Goal: Information Seeking & Learning: Learn about a topic

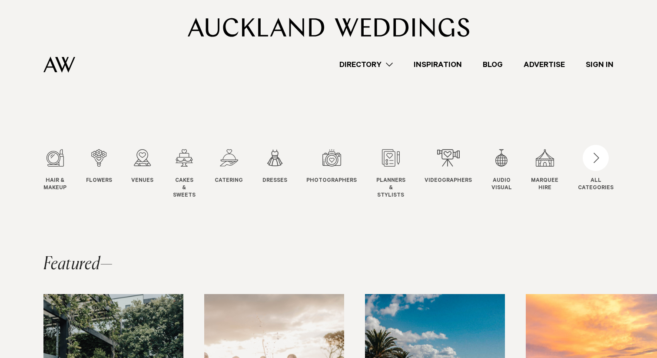
scroll to position [4, 0]
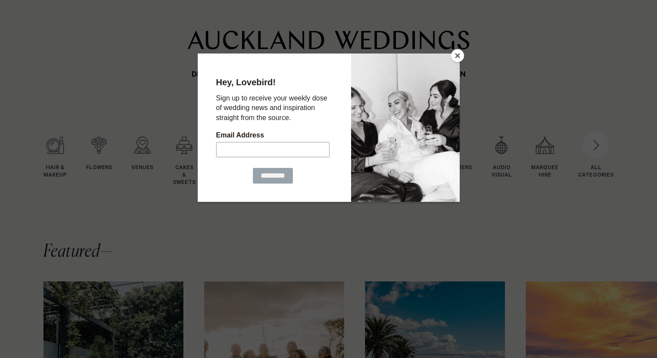
click at [458, 47] on div at bounding box center [328, 179] width 657 height 358
click at [461, 51] on button "Close" at bounding box center [457, 55] width 13 height 13
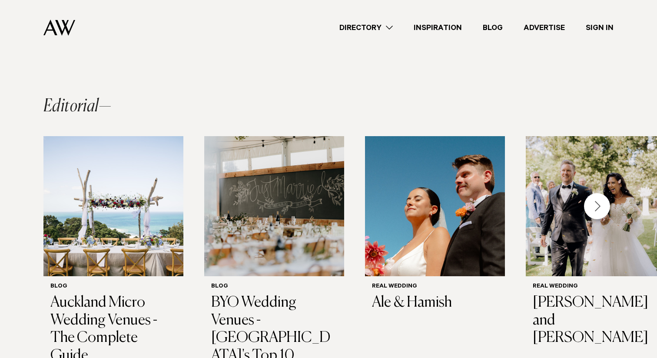
scroll to position [614, 0]
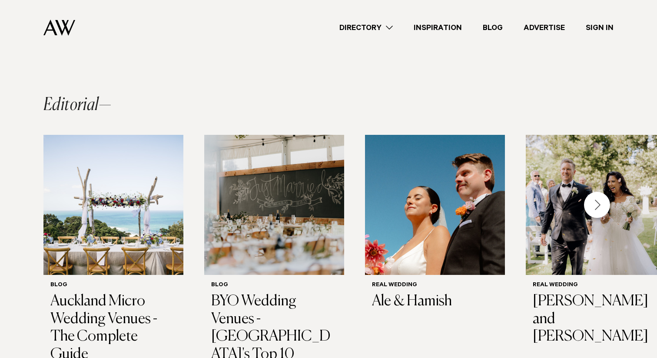
click at [597, 192] on div "Next slide" at bounding box center [597, 205] width 26 height 26
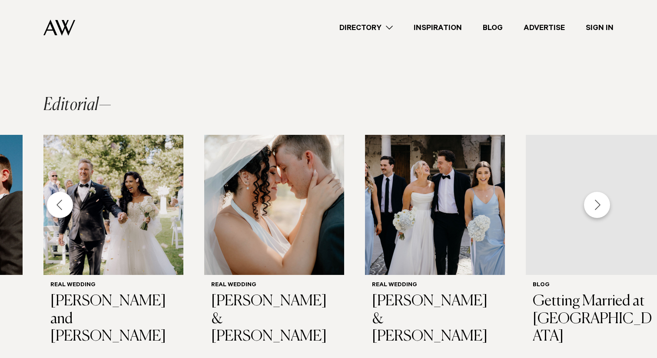
click at [597, 192] on div "Next slide" at bounding box center [597, 205] width 26 height 26
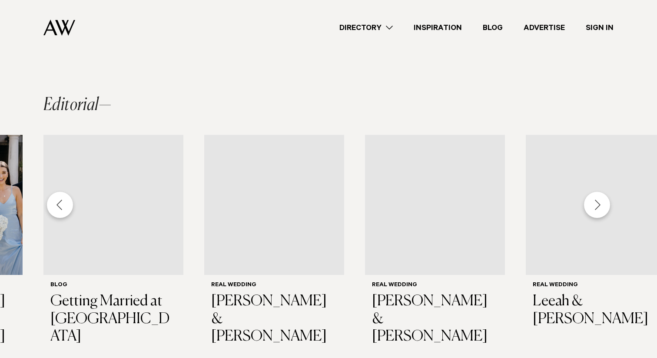
click at [597, 192] on div "Next slide" at bounding box center [597, 205] width 26 height 26
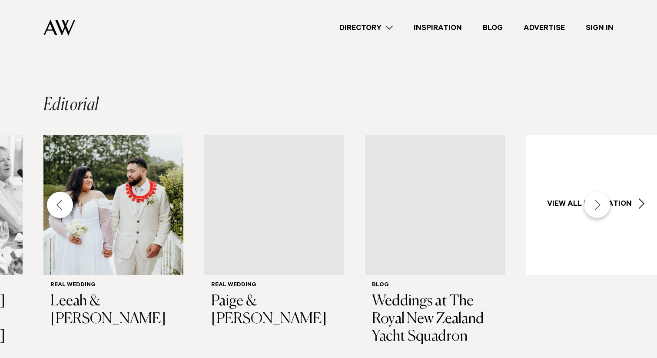
click at [597, 192] on div "Next slide" at bounding box center [597, 205] width 26 height 26
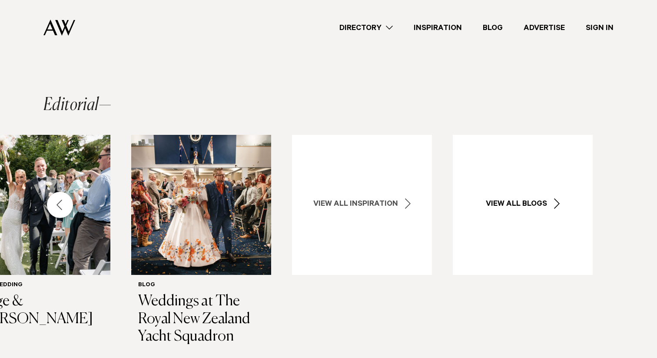
click at [401, 152] on link "View all Inspiration" at bounding box center [362, 205] width 140 height 140
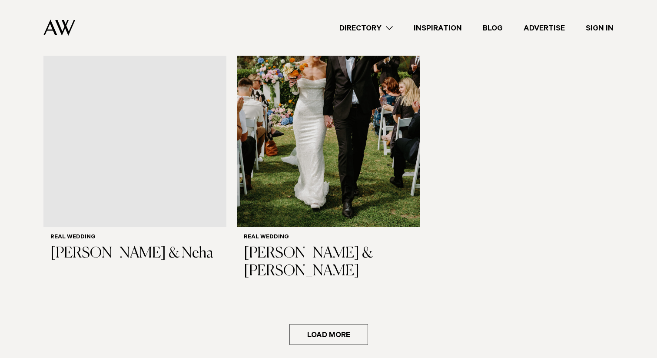
scroll to position [1347, 0]
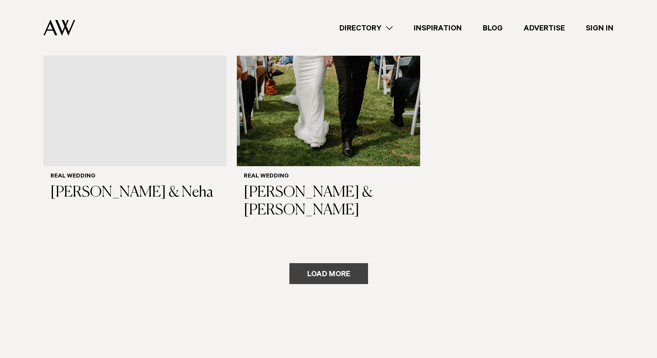
click at [354, 263] on button "Load more" at bounding box center [328, 273] width 79 height 21
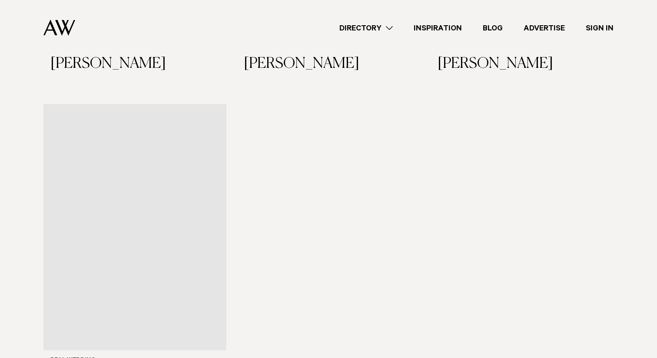
scroll to position [2501, 0]
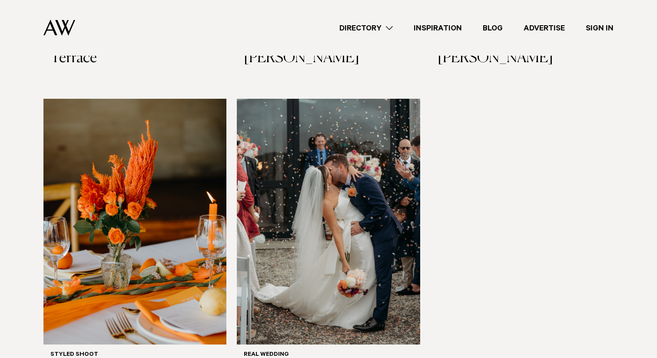
scroll to position [4799, 0]
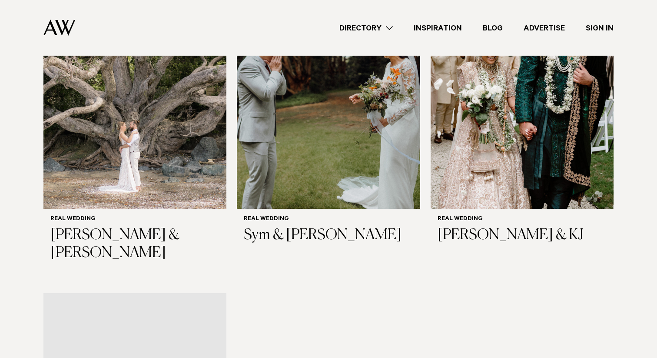
scroll to position [5926, 0]
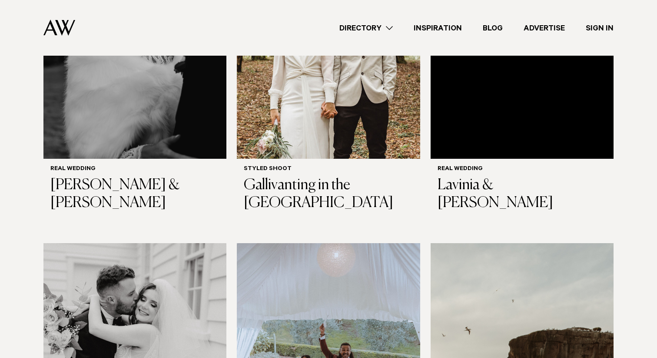
scroll to position [7042, 0]
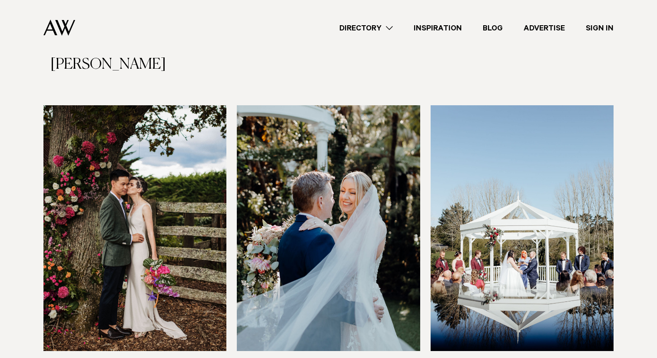
scroll to position [8114, 0]
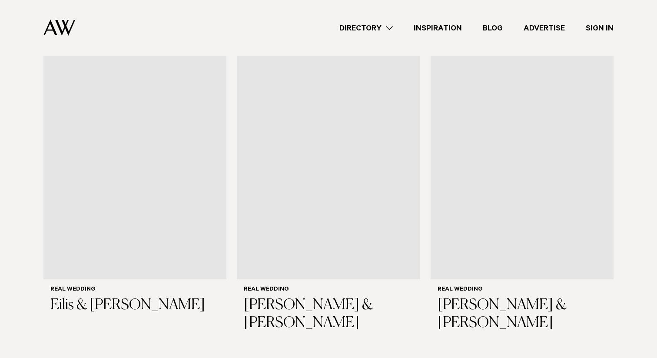
scroll to position [9524, 0]
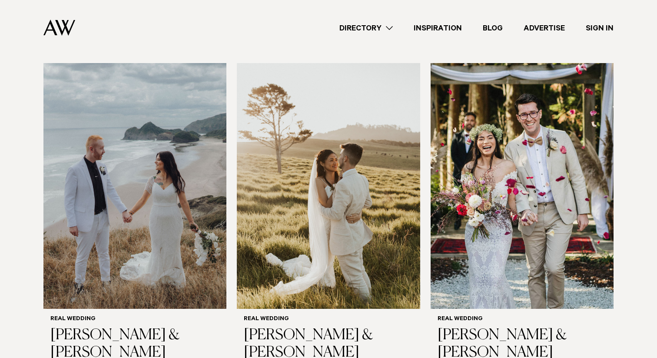
scroll to position [10470, 0]
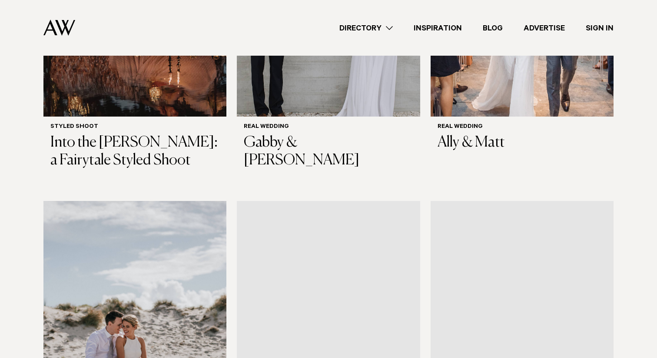
scroll to position [11654, 0]
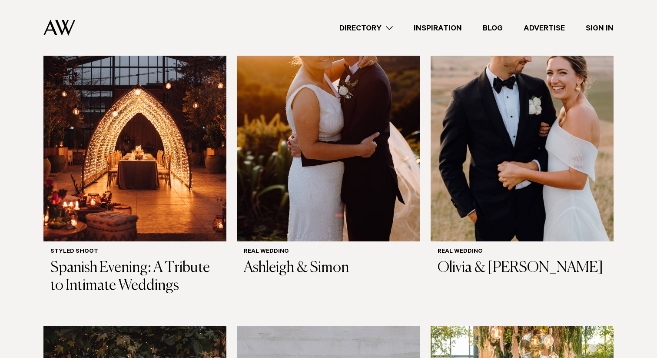
scroll to position [11178, 0]
